Goal: Navigation & Orientation: Find specific page/section

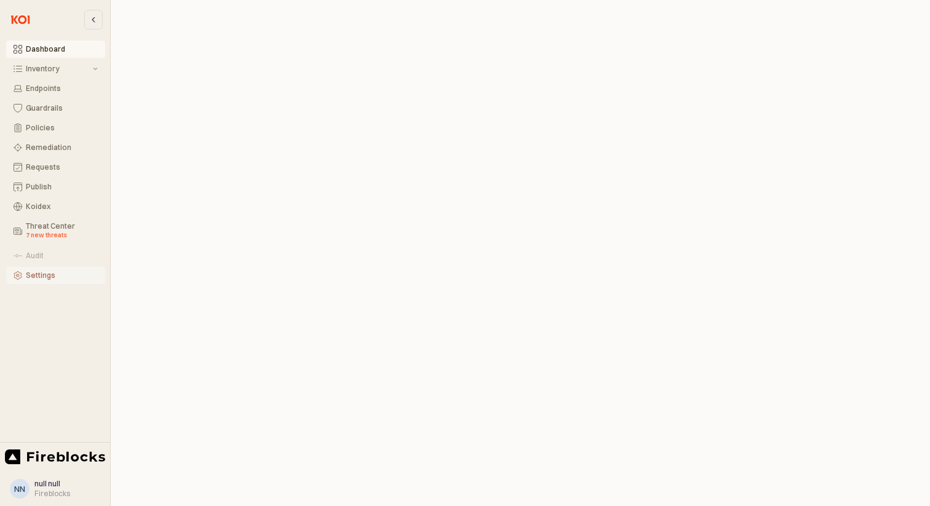
click at [55, 281] on button "Settings" at bounding box center [55, 275] width 99 height 17
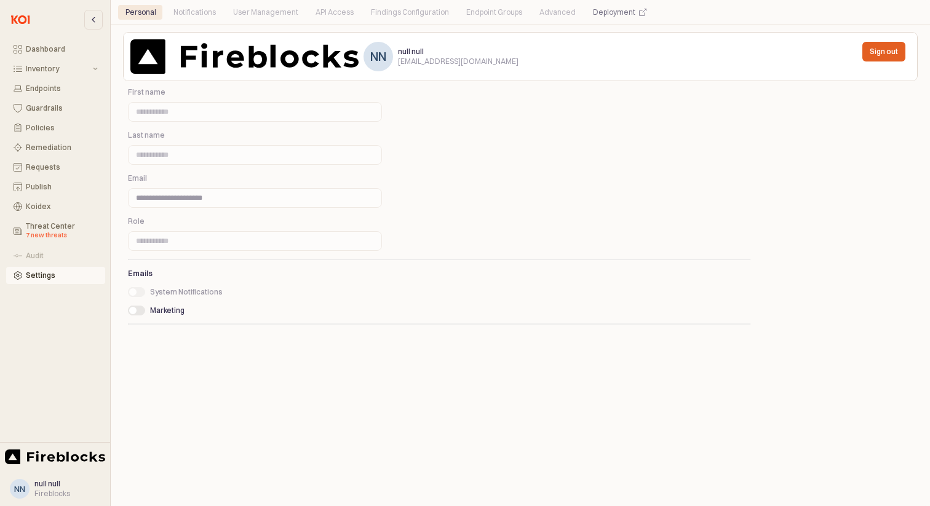
click at [342, 14] on div "API Access" at bounding box center [335, 12] width 38 height 15
click at [331, 14] on div "API Access" at bounding box center [335, 12] width 38 height 15
click at [62, 52] on div "Dashboard" at bounding box center [62, 49] width 72 height 9
